Goal: Transaction & Acquisition: Purchase product/service

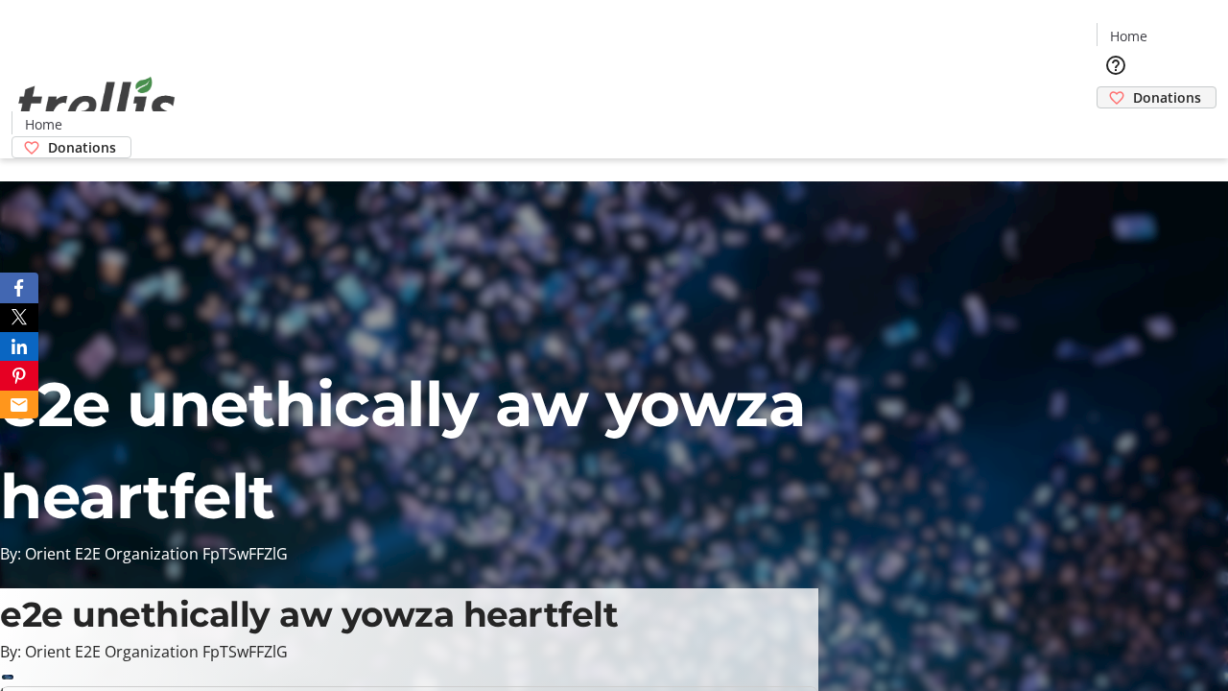
click at [1133, 87] on span "Donations" at bounding box center [1167, 97] width 68 height 20
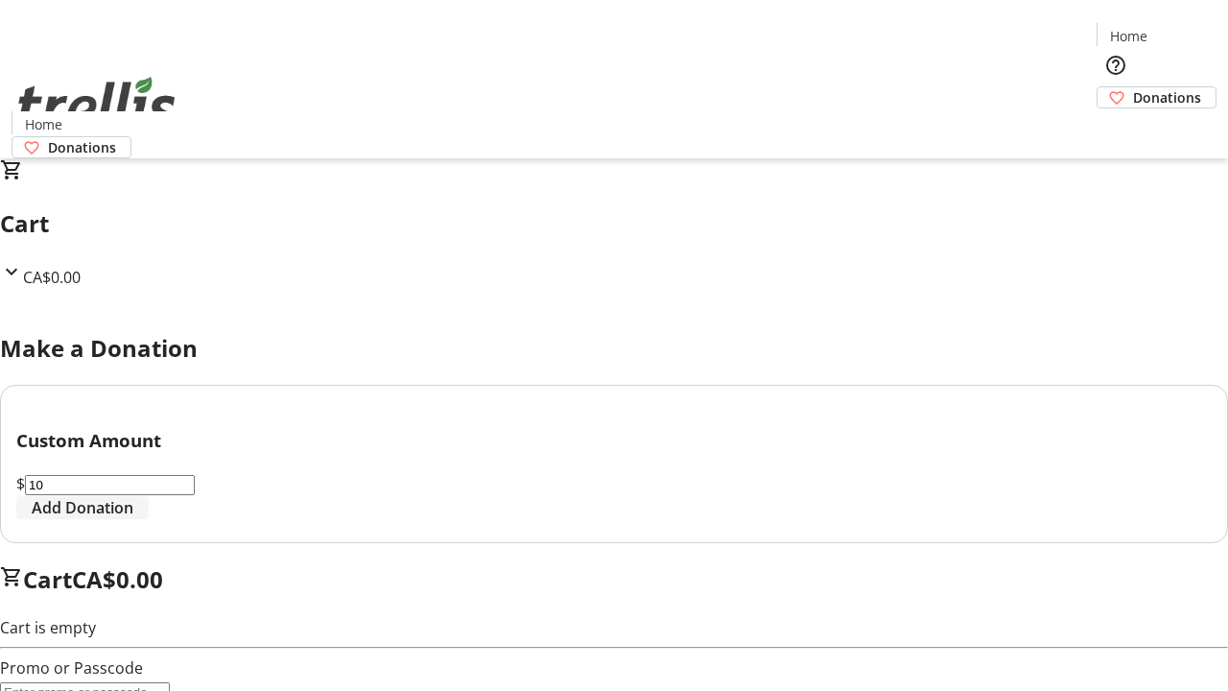
click at [133, 519] on span "Add Donation" at bounding box center [83, 507] width 102 height 23
